Goal: Information Seeking & Learning: Learn about a topic

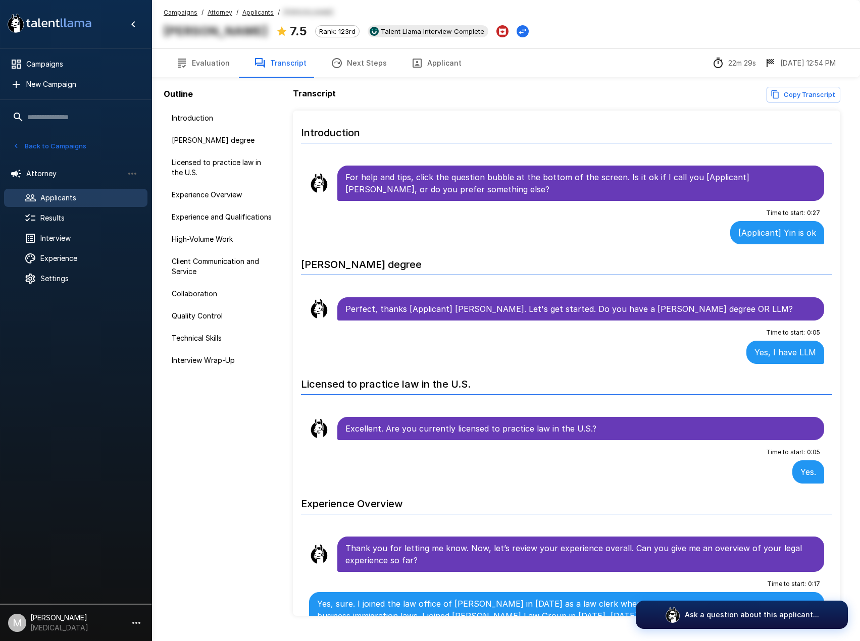
click at [171, 10] on u "Campaigns" at bounding box center [181, 13] width 34 height 8
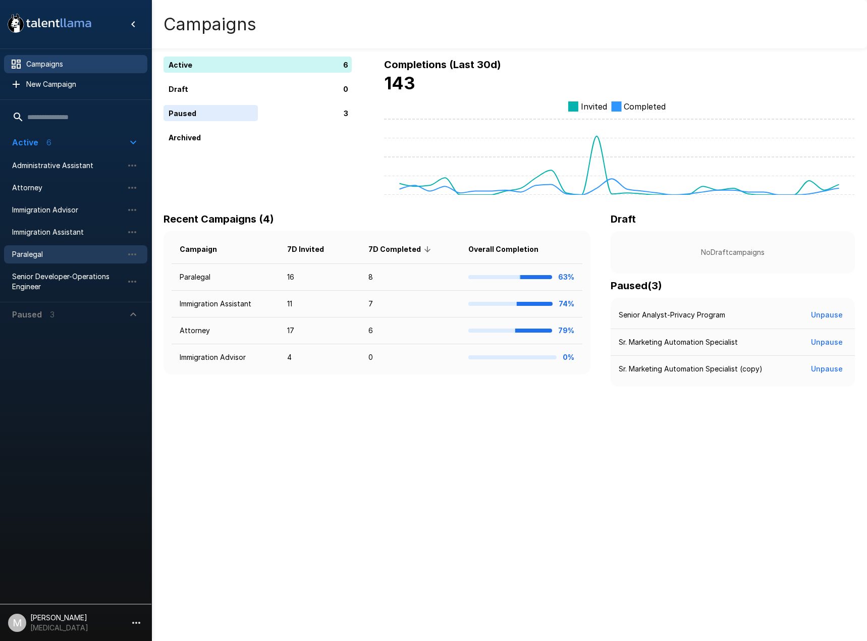
click at [50, 251] on span "Paralegal" at bounding box center [67, 254] width 111 height 10
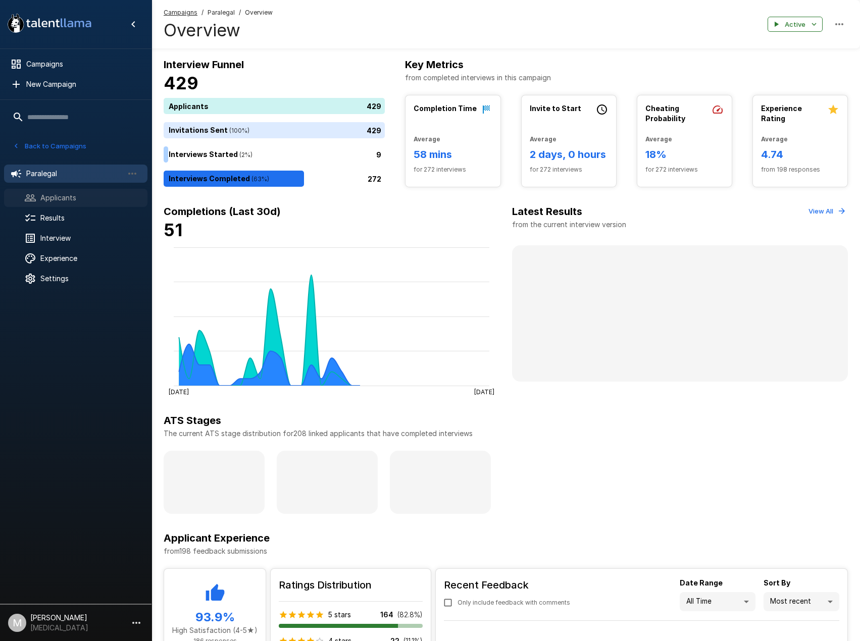
click at [79, 203] on div "Applicants" at bounding box center [75, 198] width 143 height 18
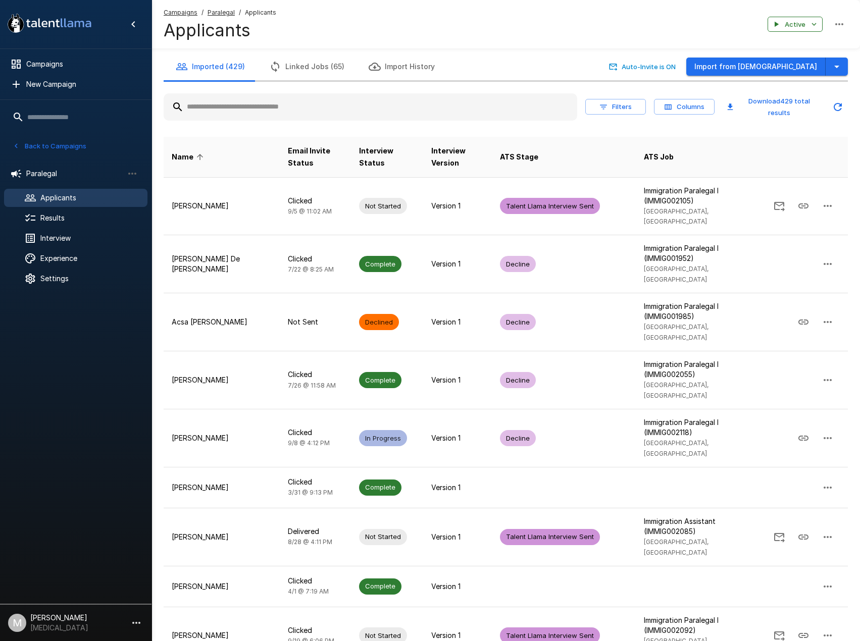
click at [234, 109] on input "text" at bounding box center [371, 107] width 414 height 18
drag, startPoint x: 273, startPoint y: 96, endPoint x: 274, endPoint y: 105, distance: 8.6
click at [274, 96] on div at bounding box center [371, 106] width 414 height 27
click at [273, 106] on input "text" at bounding box center [371, 107] width 414 height 18
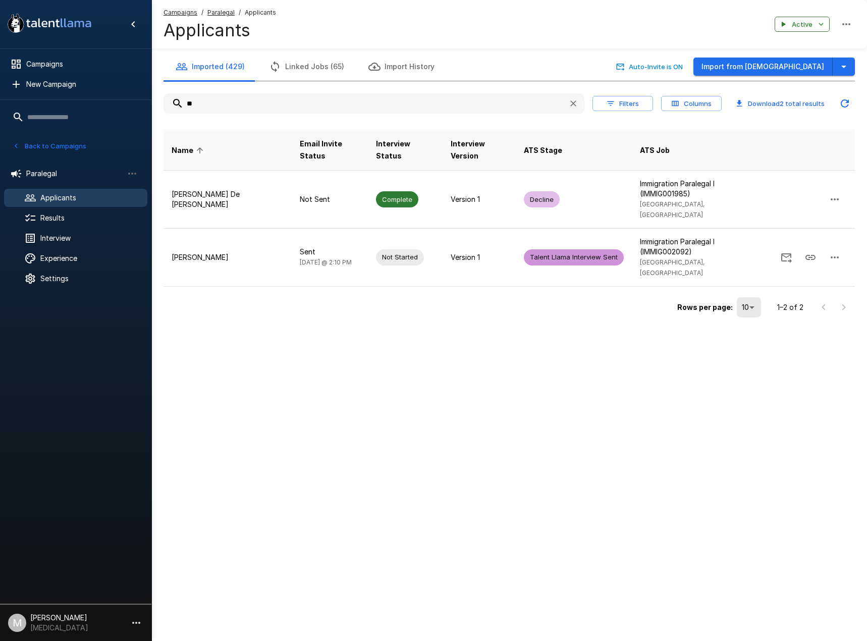
type input "*"
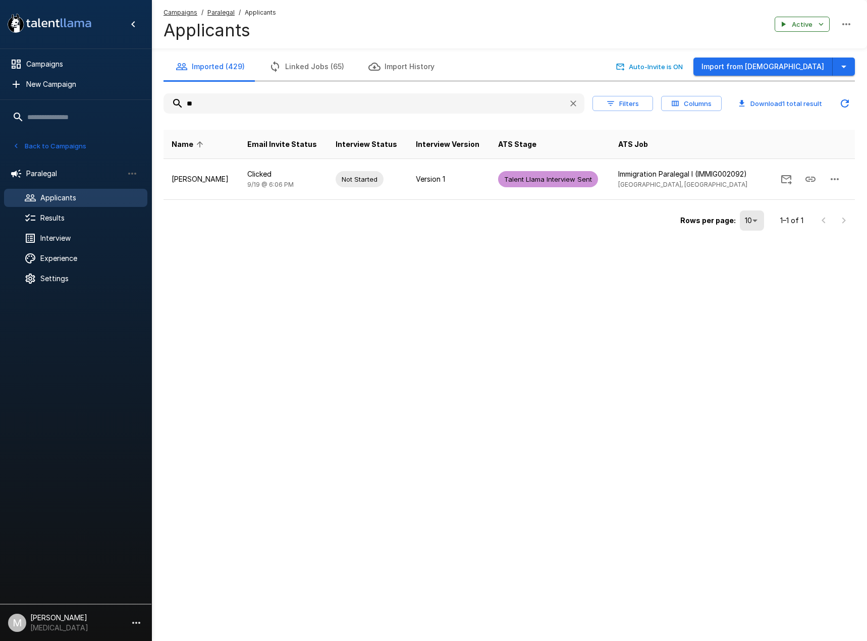
type input "*"
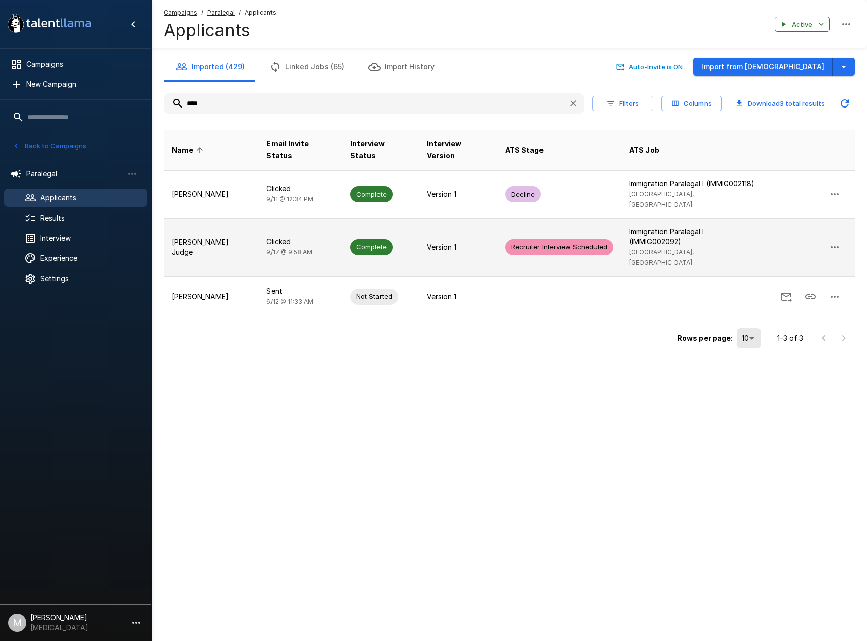
type input "****"
click at [316, 226] on td "Clicked [DATE] 9:58 AM" at bounding box center [300, 247] width 83 height 58
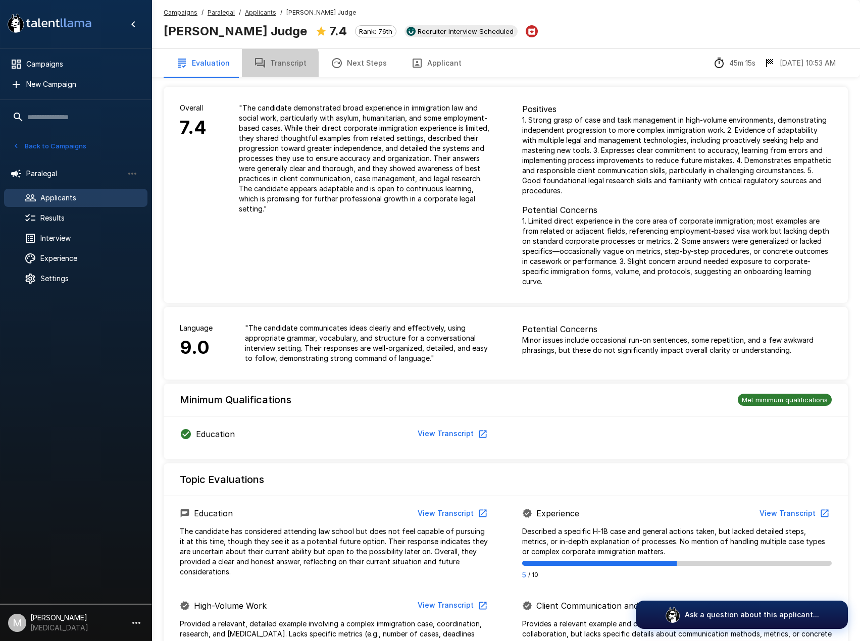
click at [272, 66] on button "Transcript" at bounding box center [280, 63] width 77 height 28
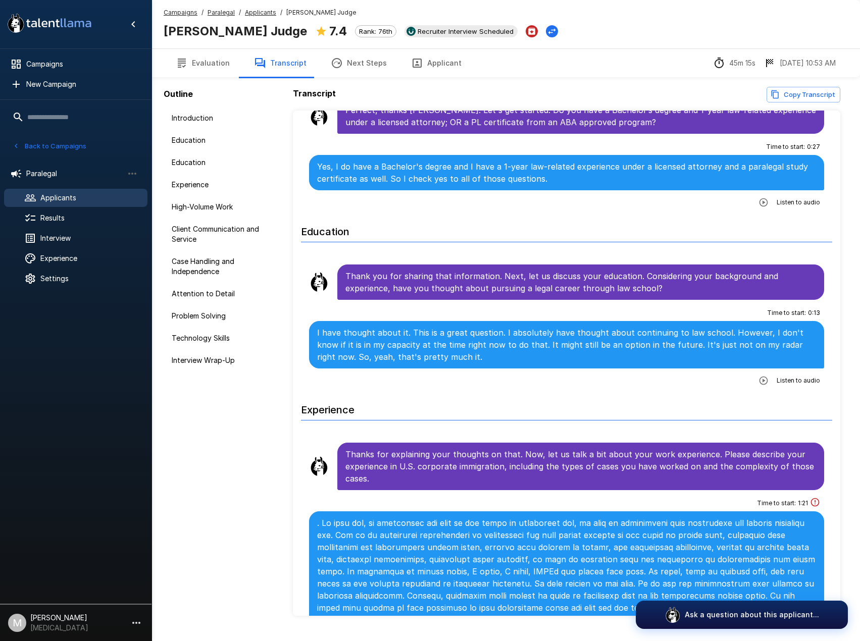
scroll to position [50, 0]
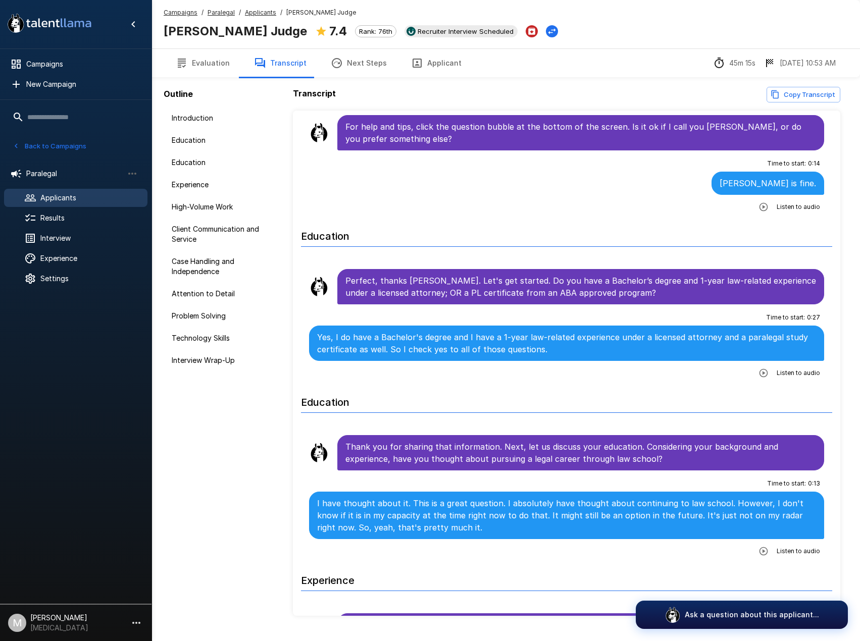
click at [264, 14] on u "Applicants" at bounding box center [260, 13] width 31 height 8
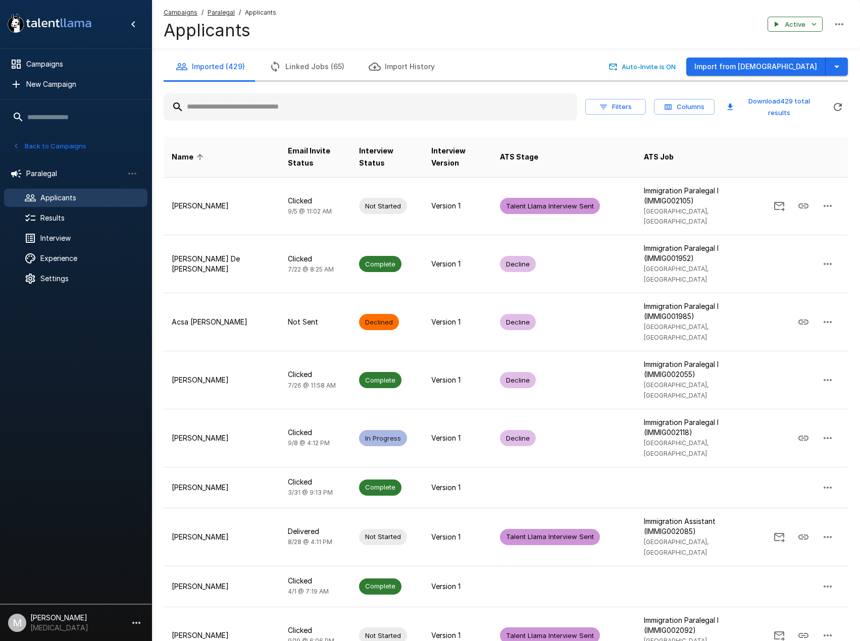
click at [304, 109] on input "text" at bounding box center [371, 107] width 414 height 18
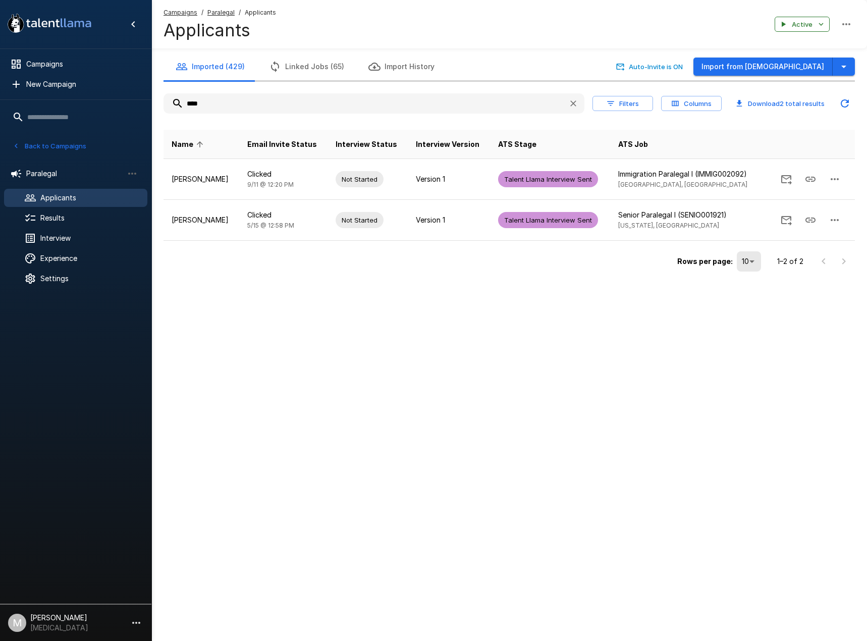
drag, startPoint x: 255, startPoint y: 107, endPoint x: -66, endPoint y: 72, distance: 323.1
click at [0, 72] on html ".st0{fill:#FFFFFF;} .st1{fill:#76a4ed;} Campaigns New Campaign Active 6 Adminis…" at bounding box center [433, 320] width 867 height 641
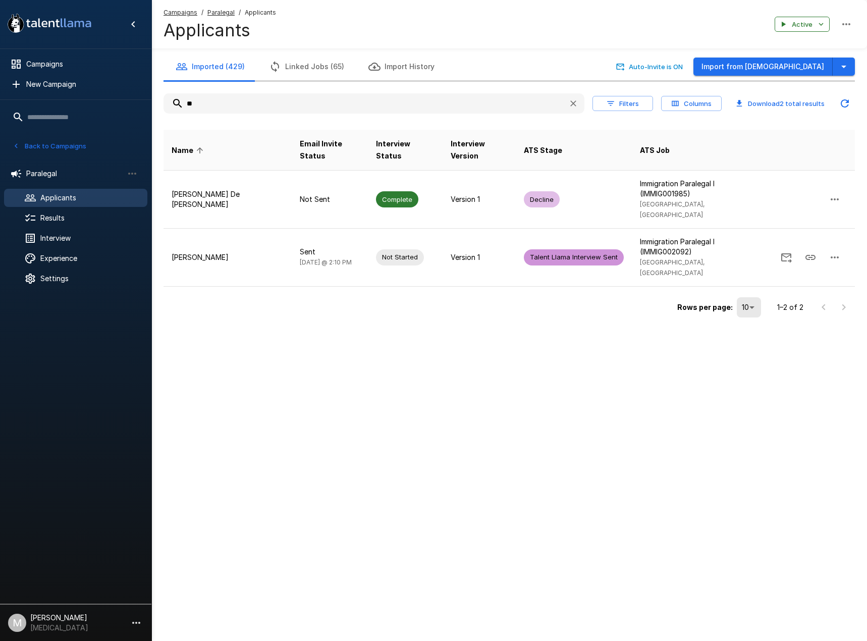
type input "*"
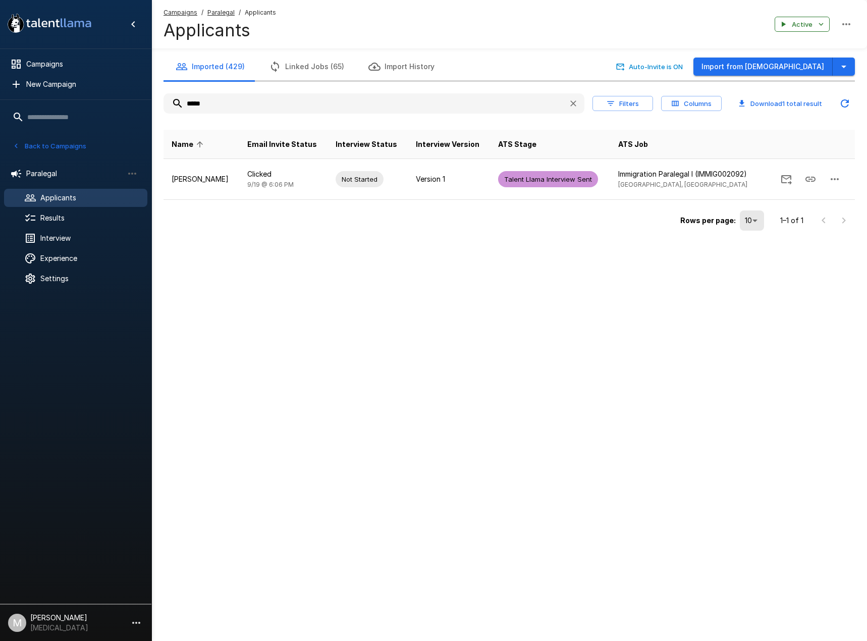
drag, startPoint x: 223, startPoint y: 103, endPoint x: -114, endPoint y: 83, distance: 336.8
click at [0, 83] on html ".st0{fill:#FFFFFF;} .st1{fill:#76a4ed;} Campaigns New Campaign Active 6 Adminis…" at bounding box center [433, 320] width 867 height 641
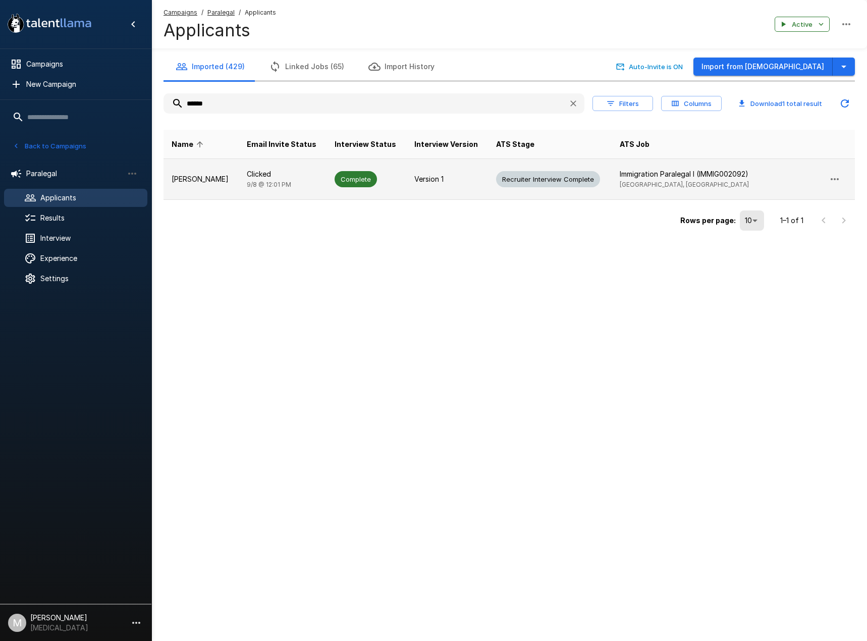
type input "******"
click at [298, 171] on td "Clicked [DATE] 12:01 PM" at bounding box center [283, 179] width 88 height 41
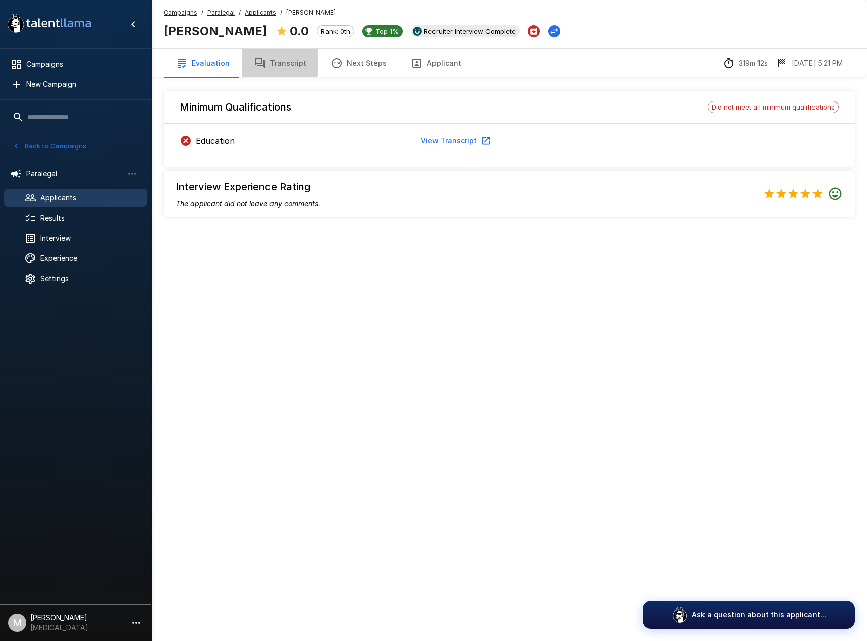
click at [254, 57] on icon "button" at bounding box center [260, 63] width 12 height 12
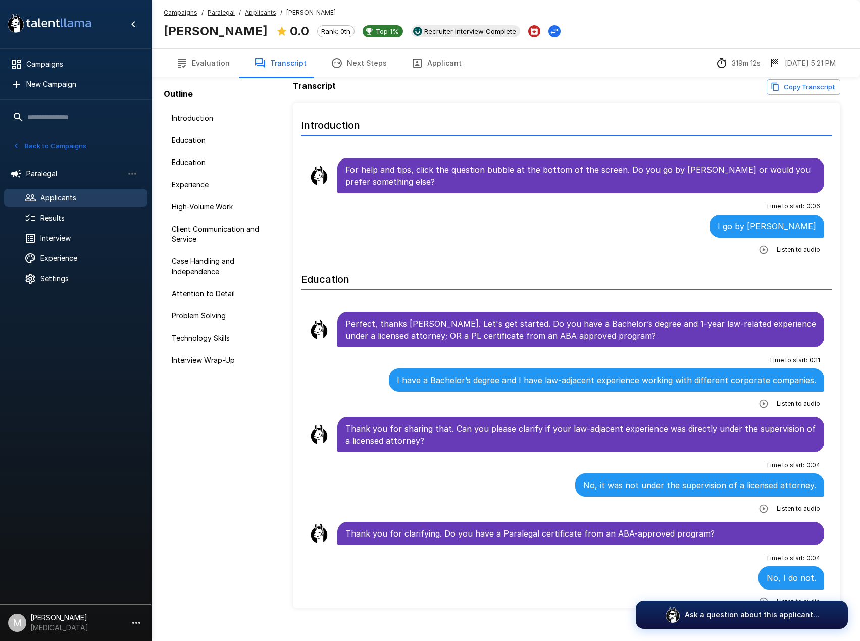
scroll to position [23, 0]
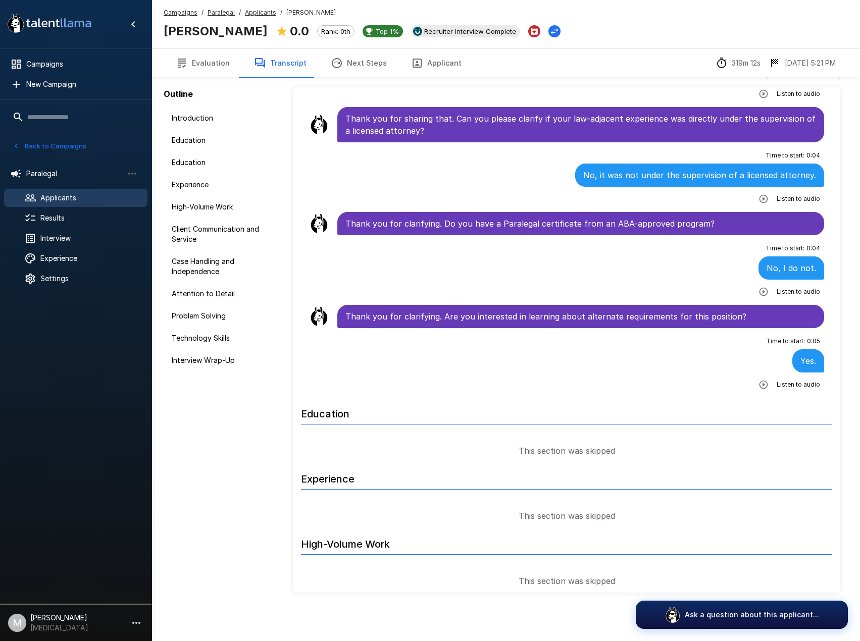
scroll to position [151, 0]
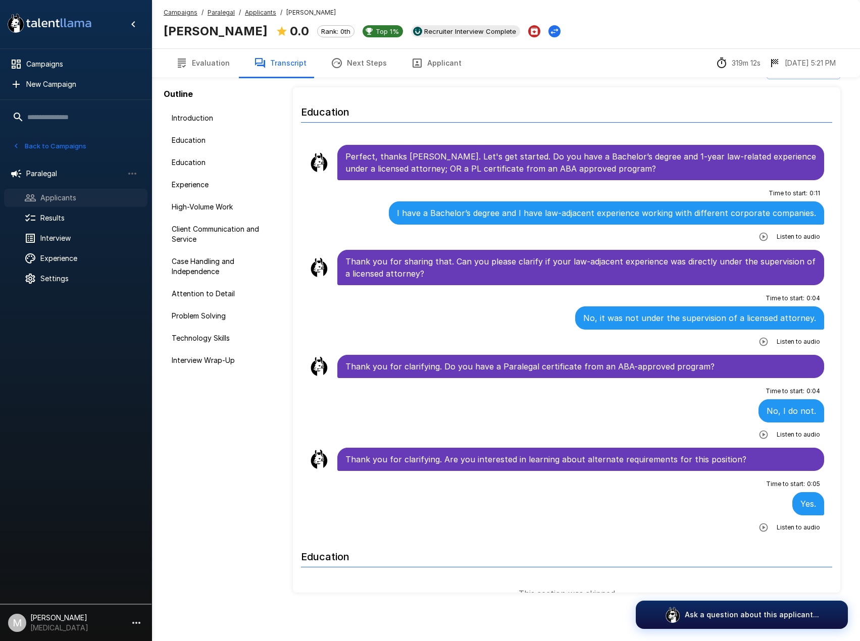
click at [44, 194] on span "Applicants" at bounding box center [89, 198] width 99 height 10
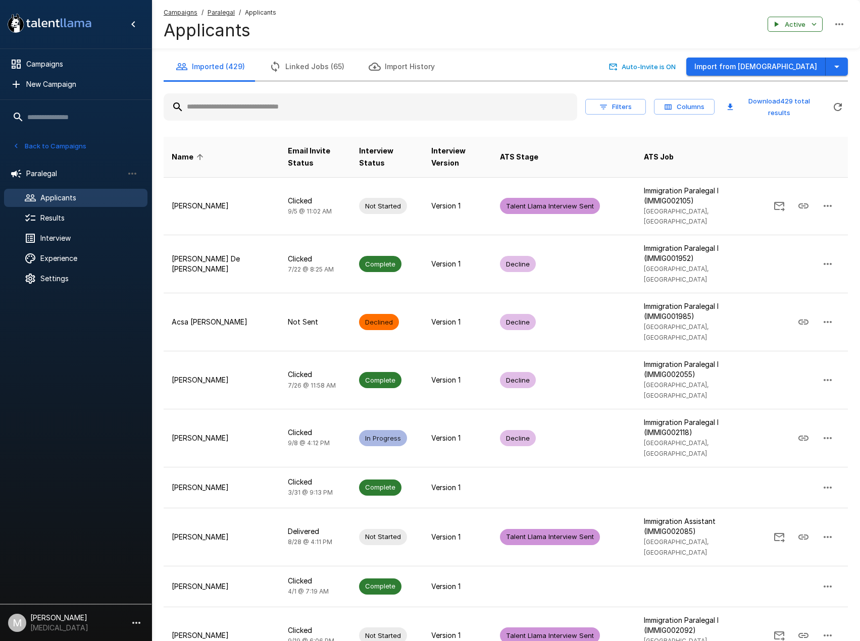
click at [268, 114] on input "text" at bounding box center [371, 107] width 414 height 18
click at [291, 104] on input "text" at bounding box center [371, 107] width 414 height 18
click at [291, 102] on input "text" at bounding box center [371, 107] width 414 height 18
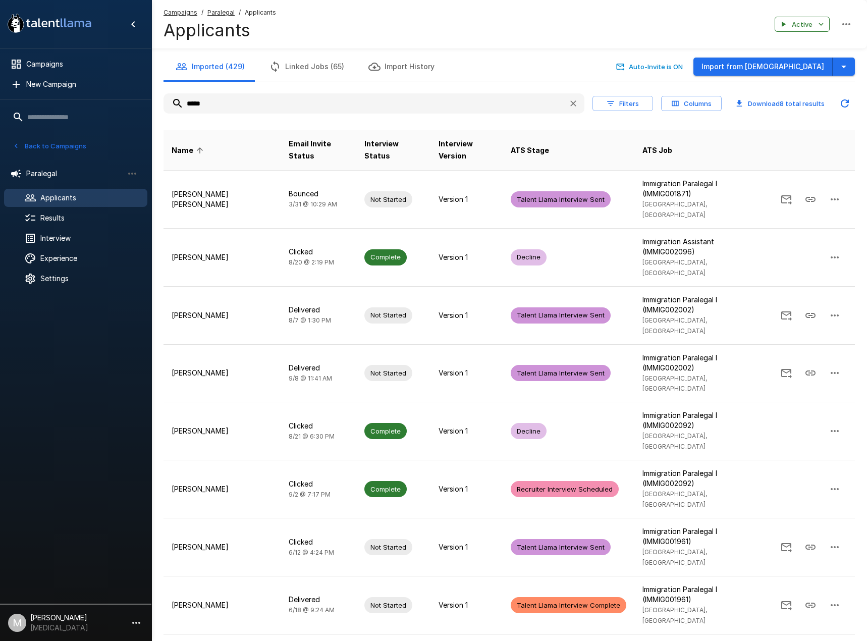
drag, startPoint x: 236, startPoint y: 101, endPoint x: -28, endPoint y: 88, distance: 264.9
click at [0, 88] on html ".st0{fill:#FFFFFF;} .st1{fill:#76a4ed;} Campaigns New Campaign Active 6 Adminis…" at bounding box center [433, 320] width 867 height 641
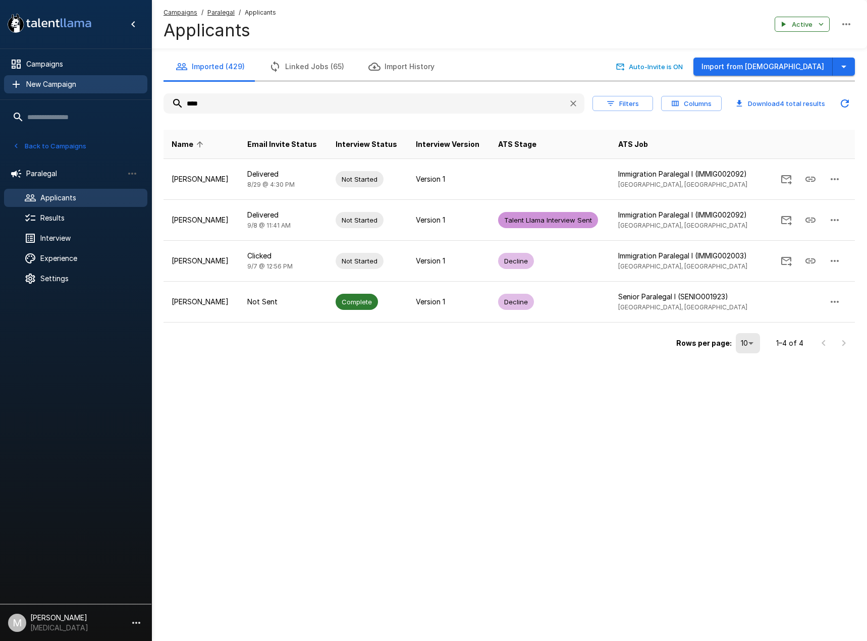
drag, startPoint x: 224, startPoint y: 98, endPoint x: 47, endPoint y: 90, distance: 176.4
click at [151, 90] on div ".st0{fill:#FFFFFF;} .st1{fill:#76a4ed;} Campaigns New Campaign Active 6 Adminis…" at bounding box center [509, 198] width 716 height 397
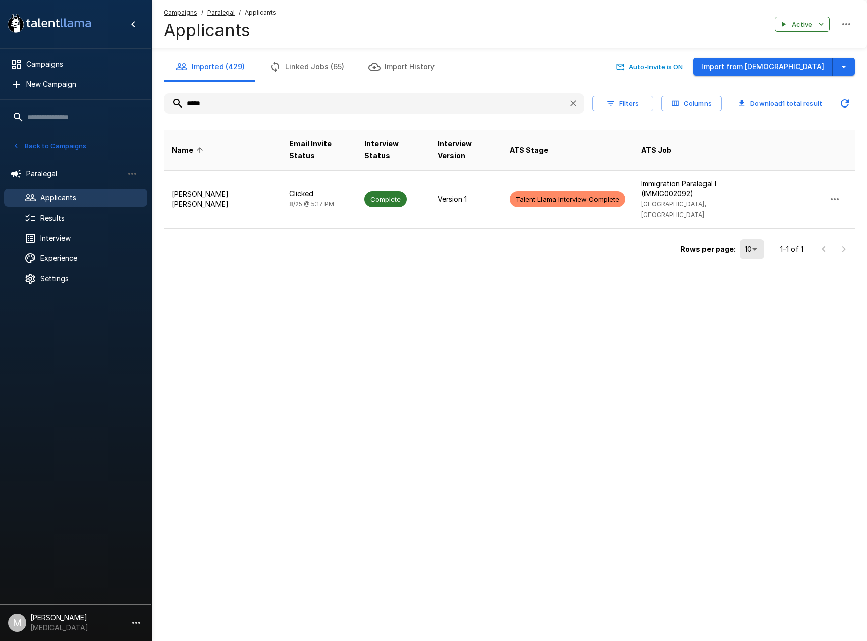
drag, startPoint x: 230, startPoint y: 100, endPoint x: 32, endPoint y: 97, distance: 198.0
click at [151, 97] on div ".st0{fill:#FFFFFF;} .st1{fill:#76a4ed;} Campaigns New Campaign Active 6 Adminis…" at bounding box center [509, 151] width 716 height 303
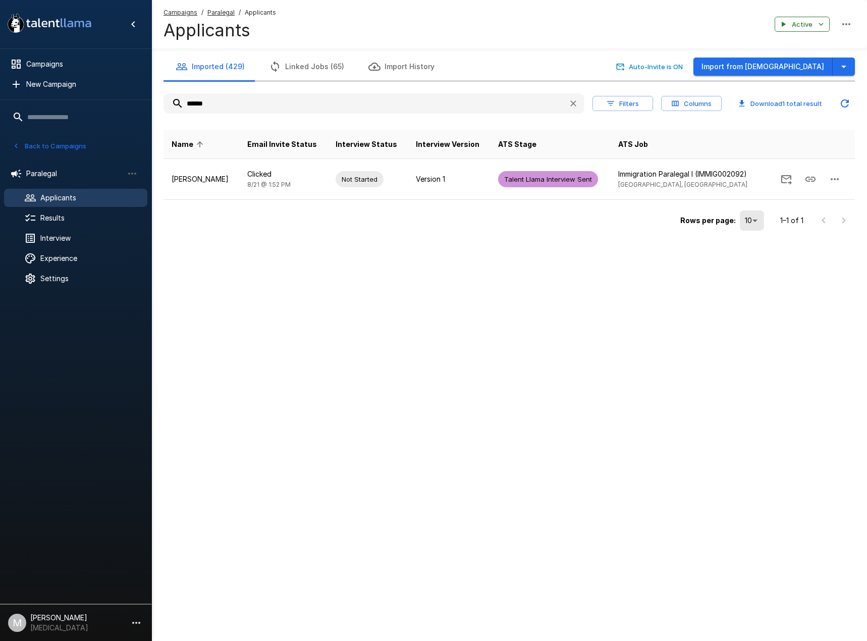
drag, startPoint x: 219, startPoint y: 107, endPoint x: -90, endPoint y: 101, distance: 308.6
click at [0, 101] on html ".st0{fill:#FFFFFF;} .st1{fill:#76a4ed;} Campaigns New Campaign Active 6 Adminis…" at bounding box center [433, 320] width 867 height 641
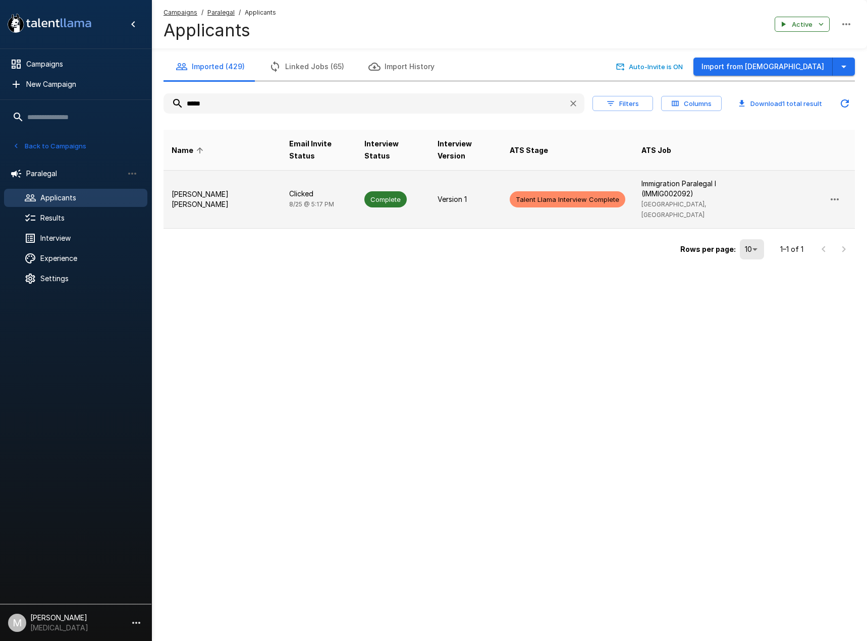
type input "*****"
click at [237, 192] on p "[PERSON_NAME] [PERSON_NAME]" at bounding box center [222, 199] width 101 height 20
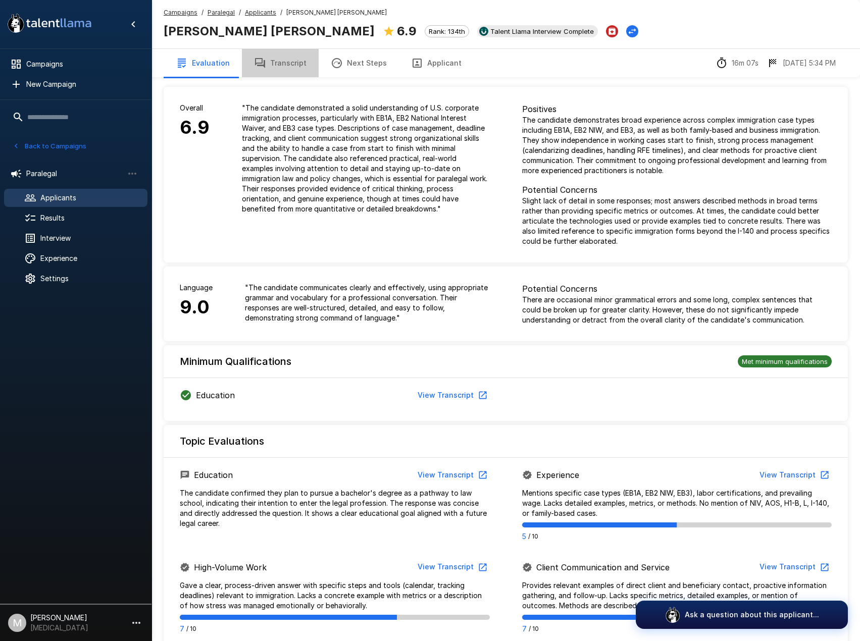
click at [293, 66] on button "Transcript" at bounding box center [280, 63] width 77 height 28
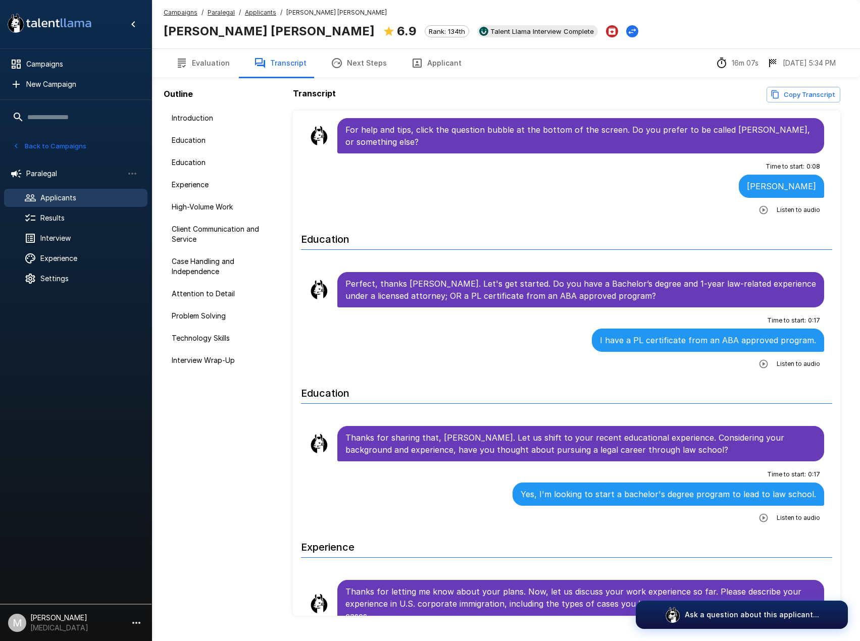
scroll to position [50, 0]
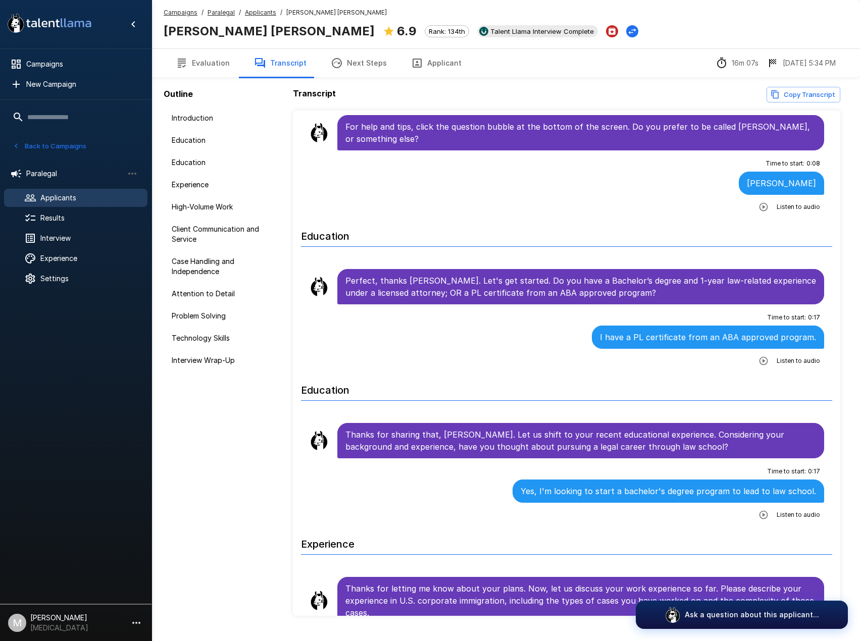
click at [432, 68] on button "Applicant" at bounding box center [436, 63] width 75 height 28
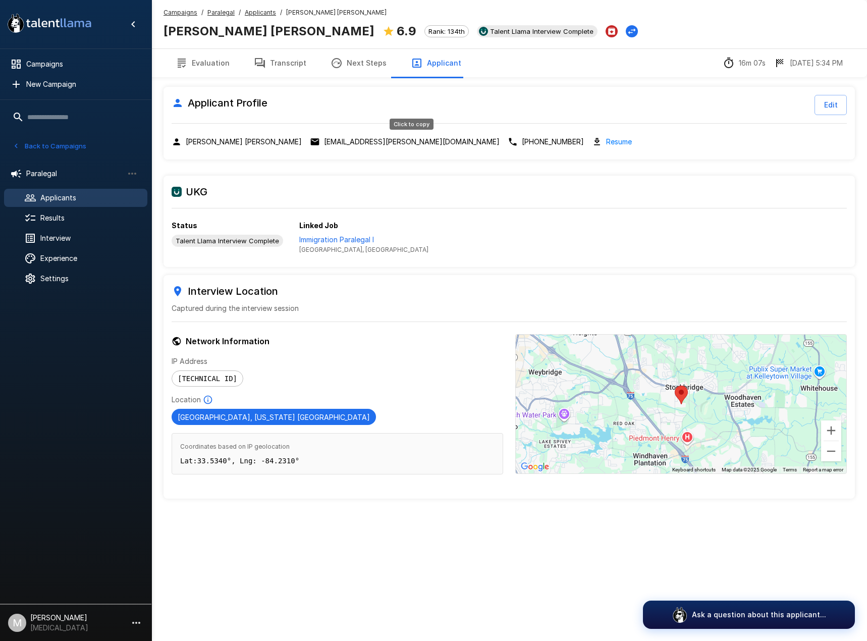
click at [522, 138] on p "[PHONE_NUMBER]" at bounding box center [553, 142] width 62 height 10
click at [324, 145] on p "[EMAIL_ADDRESS][PERSON_NAME][DOMAIN_NAME]" at bounding box center [412, 142] width 176 height 10
click at [259, 11] on u "Applicants" at bounding box center [260, 13] width 31 height 8
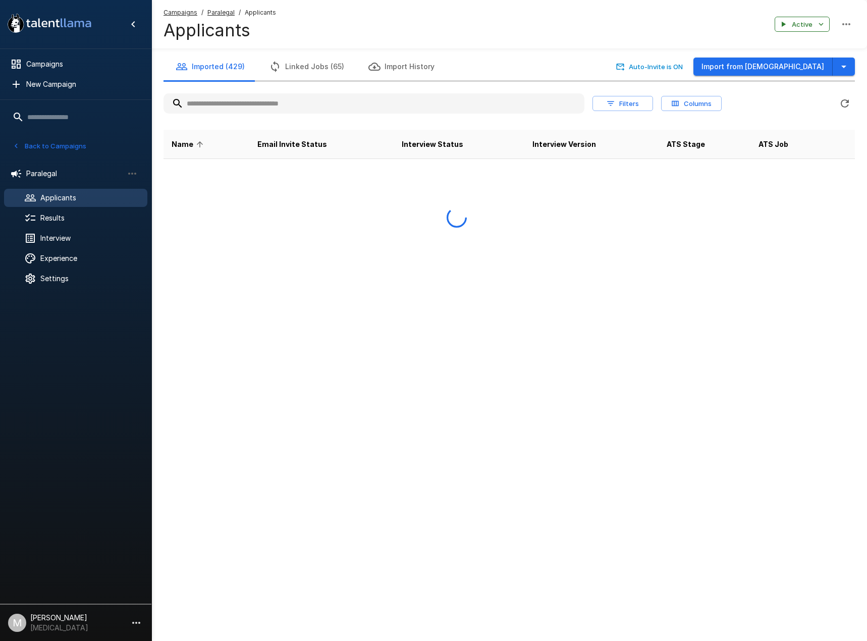
click at [253, 116] on div "Filters Columns Download 0 total results" at bounding box center [510, 103] width 692 height 28
click at [261, 106] on input "text" at bounding box center [374, 103] width 421 height 18
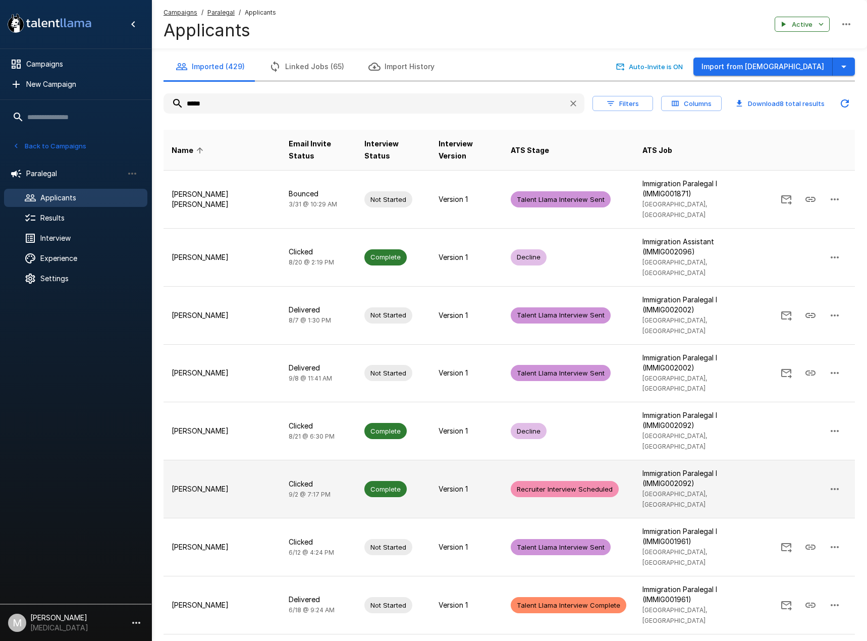
type input "*****"
click at [259, 461] on td "[PERSON_NAME]" at bounding box center [222, 490] width 117 height 58
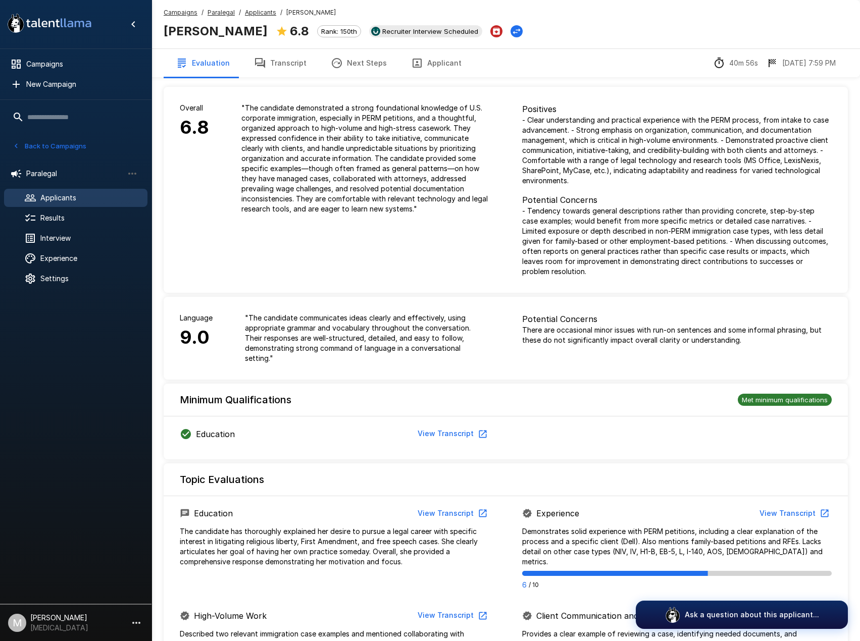
click at [78, 198] on span "Applicants" at bounding box center [89, 198] width 99 height 10
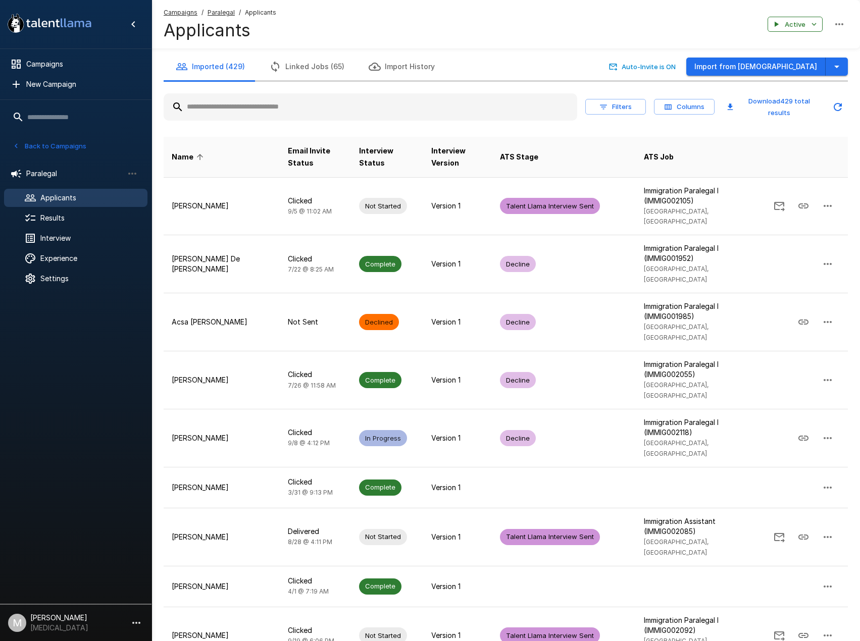
click at [239, 111] on input "text" at bounding box center [371, 107] width 414 height 18
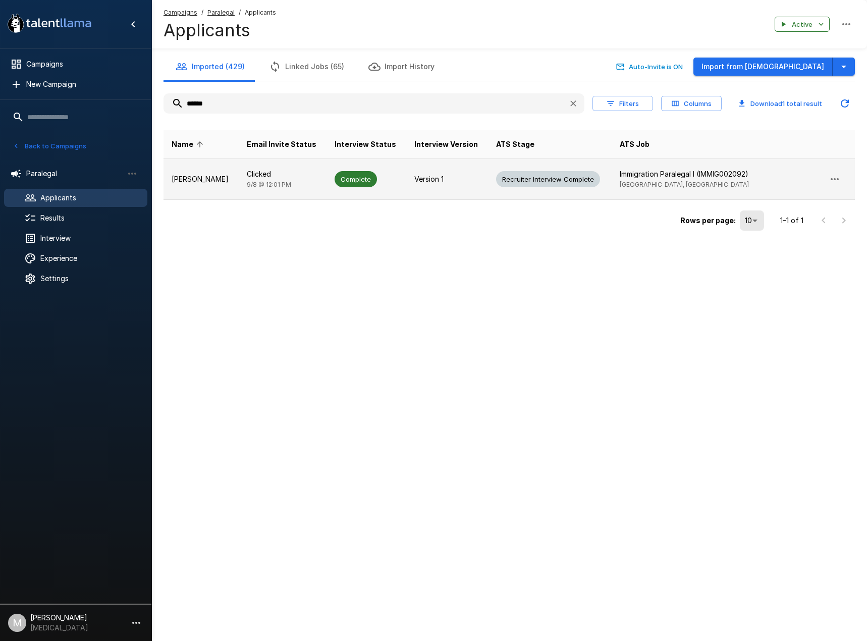
type input "******"
click at [270, 183] on td "Clicked [DATE] 12:01 PM" at bounding box center [283, 179] width 88 height 41
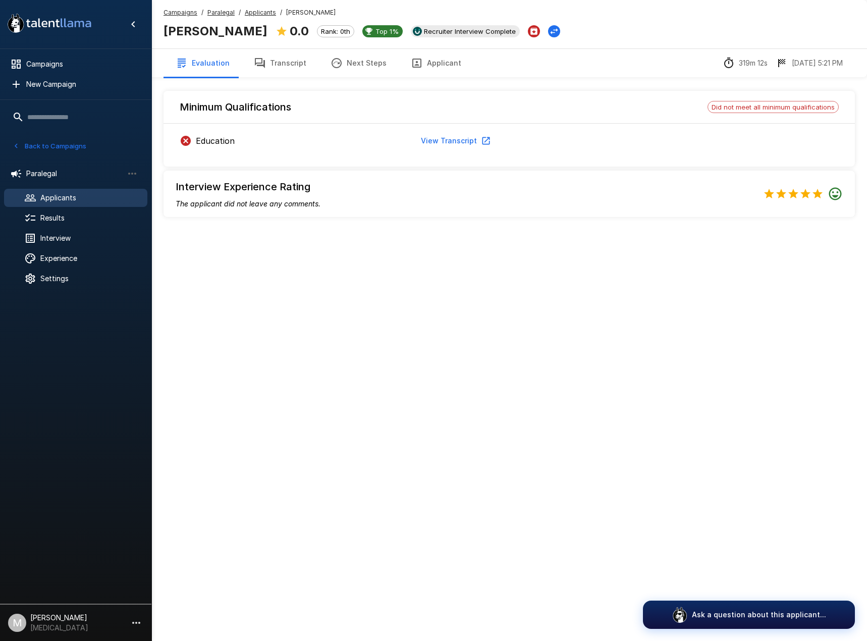
click at [272, 79] on div "Minimum Qualifications Did not meet all minimum qualifications Education View T…" at bounding box center [510, 152] width 692 height 146
click at [291, 56] on button "Transcript" at bounding box center [280, 63] width 77 height 28
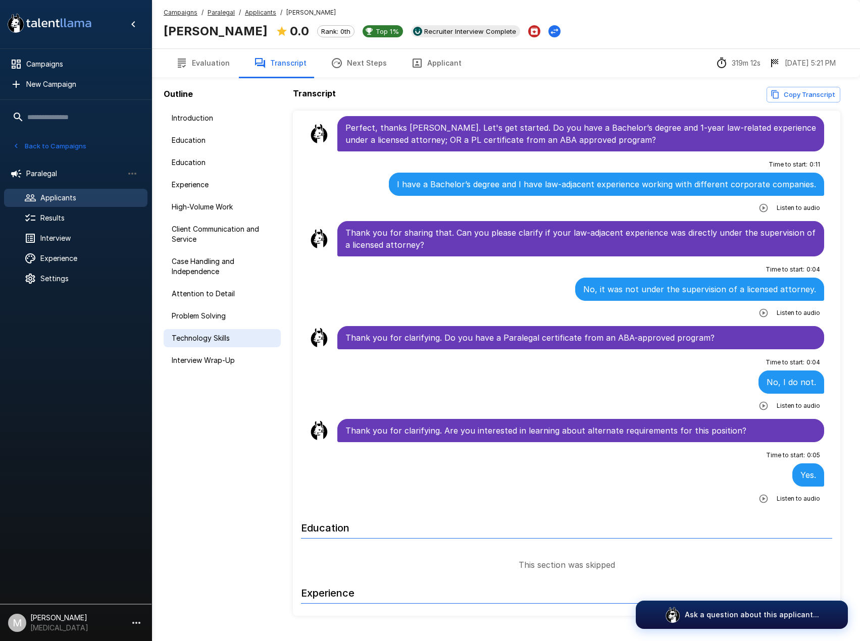
scroll to position [50, 0]
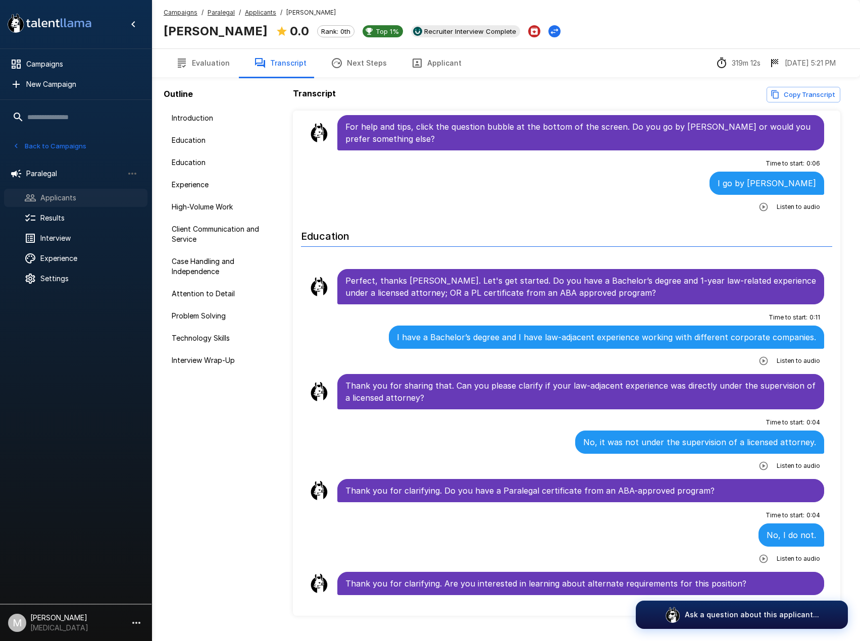
click at [56, 194] on span "Applicants" at bounding box center [89, 198] width 99 height 10
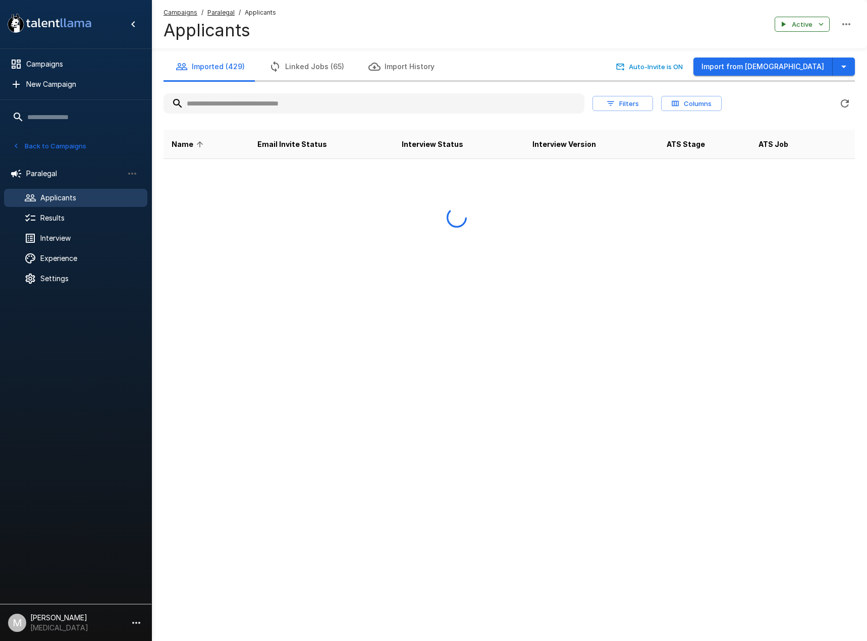
click at [217, 108] on input "text" at bounding box center [374, 103] width 421 height 18
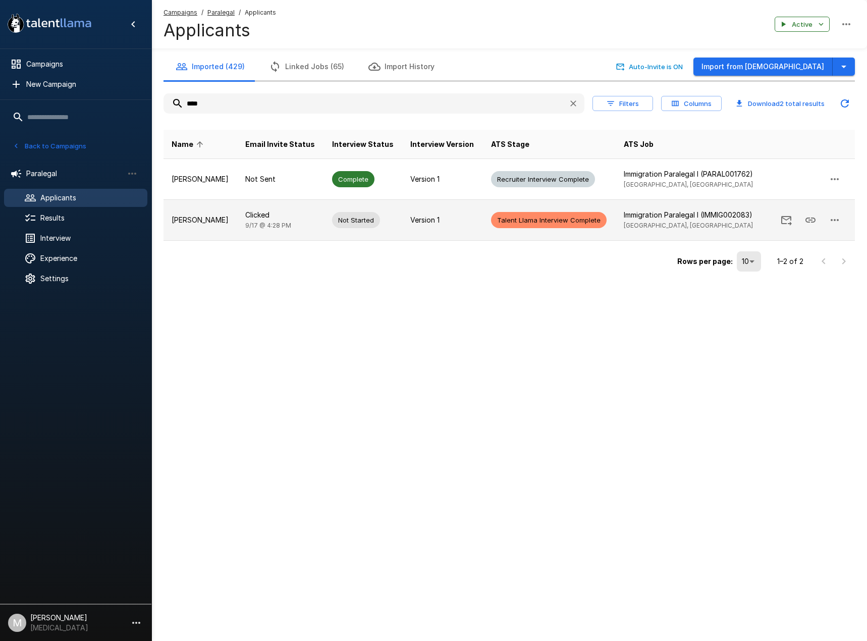
type input "****"
click at [258, 223] on span "[DATE] 4:28 PM" at bounding box center [268, 226] width 46 height 8
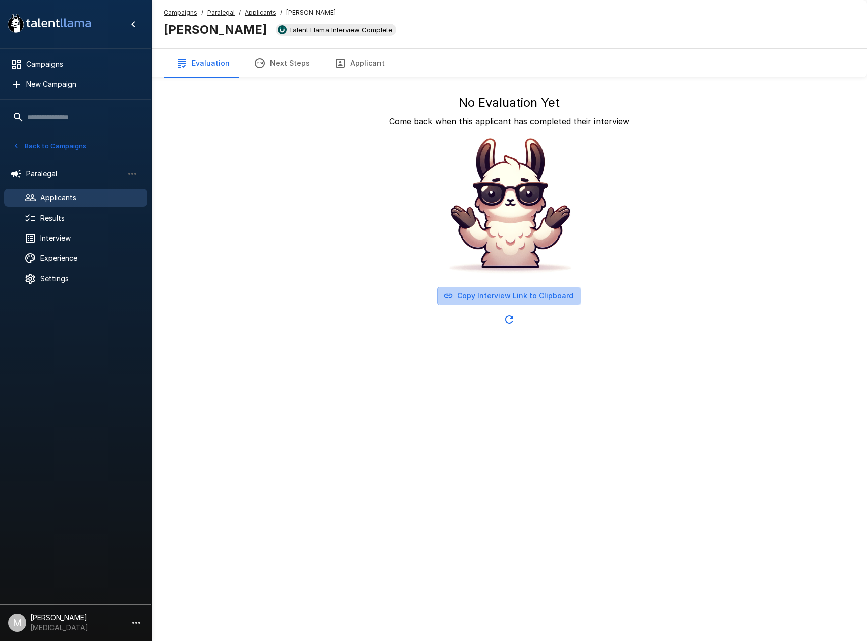
click at [513, 292] on button "Copy Interview Link to Clipboard" at bounding box center [509, 296] width 144 height 19
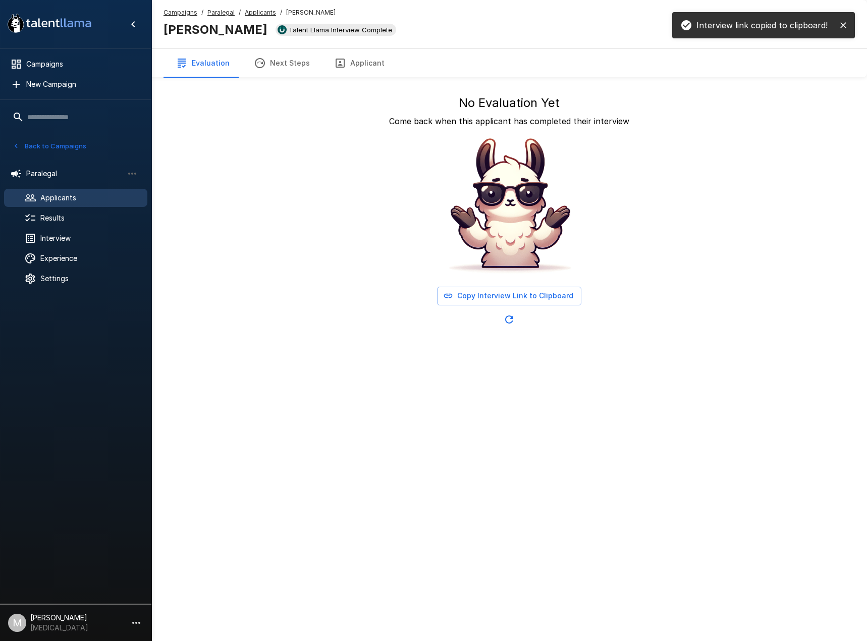
click at [285, 60] on button "Next Steps" at bounding box center [282, 63] width 80 height 28
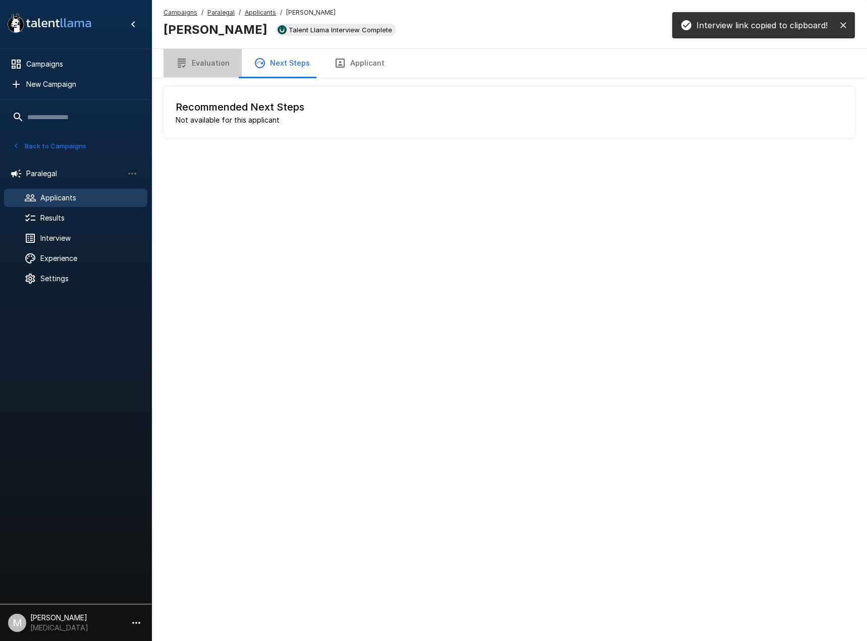
click at [210, 63] on button "Evaluation" at bounding box center [203, 63] width 78 height 28
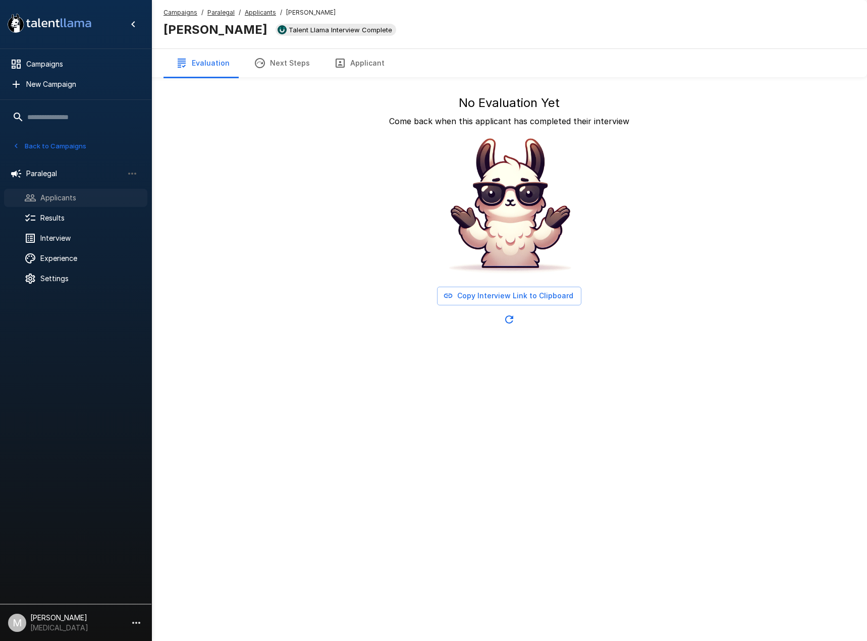
click at [41, 193] on span "Applicants" at bounding box center [89, 198] width 99 height 10
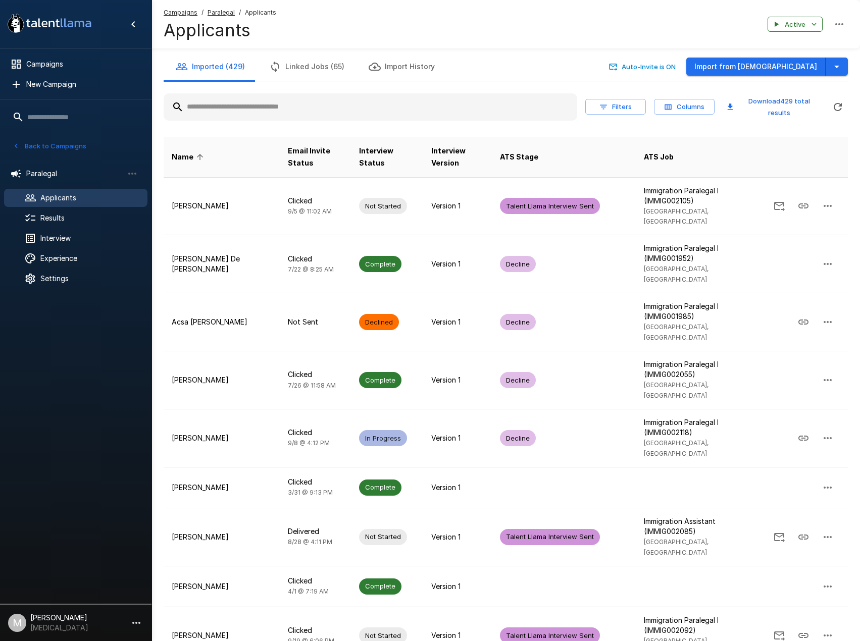
click at [242, 106] on input "text" at bounding box center [371, 107] width 414 height 18
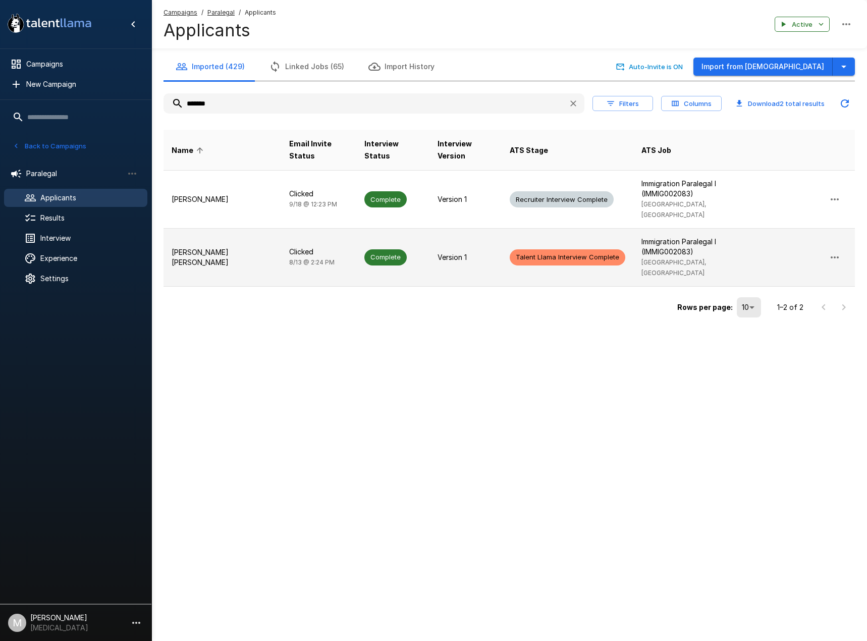
type input "*******"
click at [289, 259] on span "[DATE] 2:24 PM" at bounding box center [311, 263] width 45 height 8
